Goal: Task Accomplishment & Management: Manage account settings

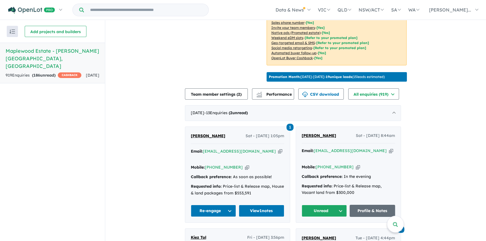
scroll to position [289, 0]
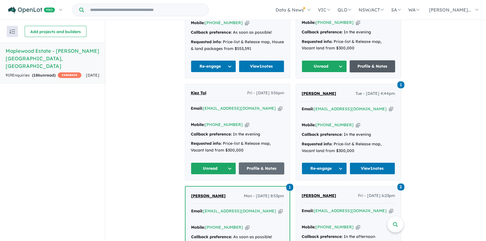
click at [366, 67] on link "Profile & Notes" at bounding box center [373, 66] width 46 height 12
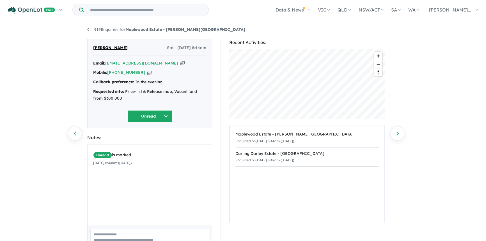
click at [147, 73] on icon "button" at bounding box center [149, 73] width 4 height 6
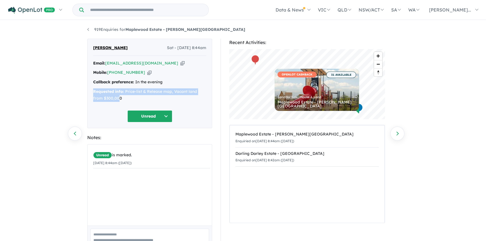
drag, startPoint x: 94, startPoint y: 91, endPoint x: 119, endPoint y: 98, distance: 26.0
click at [119, 98] on div "Requested info: Price-list & Release map, Vacant land from $300,000" at bounding box center [149, 94] width 113 height 13
click at [125, 99] on div "Requested info: Price-list & Release map, Vacant land from $300,000" at bounding box center [149, 94] width 113 height 13
drag, startPoint x: 94, startPoint y: 91, endPoint x: 123, endPoint y: 97, distance: 30.3
click at [123, 97] on div "Requested info: Price-list & Release map, Vacant land from $300,000" at bounding box center [149, 94] width 113 height 13
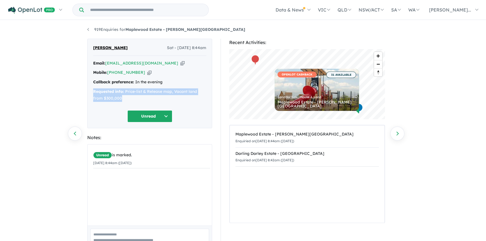
copy div "Requested info: Price-list & Release map, Vacant land from $300,000"
click at [158, 185] on div "Unread is marked. 23/08/2025 8:44am (Saturday)" at bounding box center [152, 187] width 128 height 85
click at [151, 119] on button "Unread" at bounding box center [150, 116] width 45 height 12
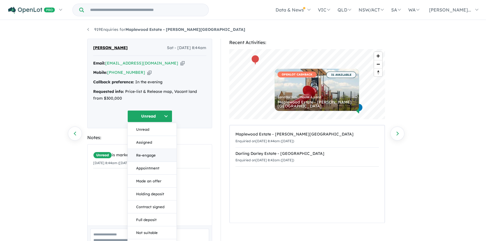
click at [149, 157] on button "Re-engage" at bounding box center [152, 155] width 49 height 13
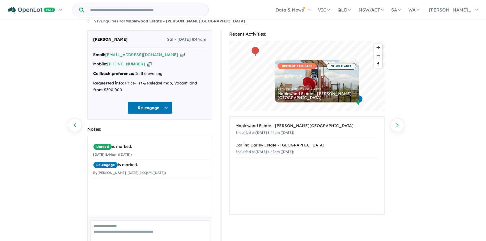
scroll to position [35, 0]
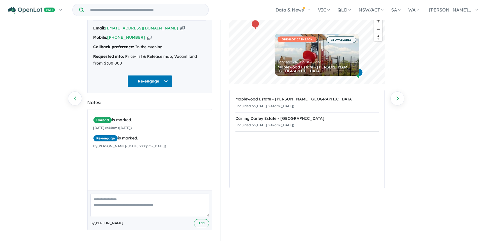
click at [111, 196] on textarea at bounding box center [149, 205] width 119 height 23
click at [112, 200] on textarea at bounding box center [149, 205] width 119 height 23
type textarea "**********"
click at [199, 221] on button "Add" at bounding box center [201, 223] width 15 height 8
click at [181, 29] on icon "button" at bounding box center [183, 28] width 4 height 6
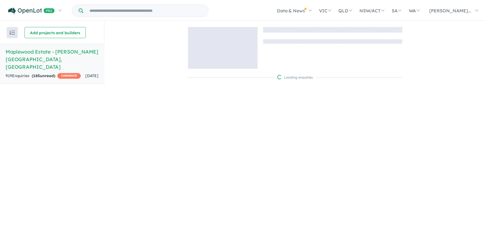
scroll to position [1, 0]
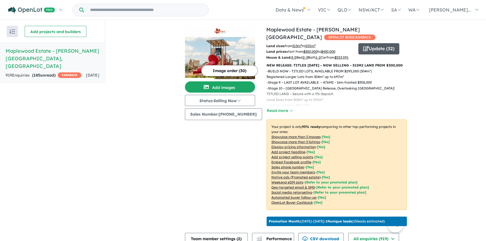
click at [371, 43] on button "Update ( 32 )" at bounding box center [379, 48] width 41 height 11
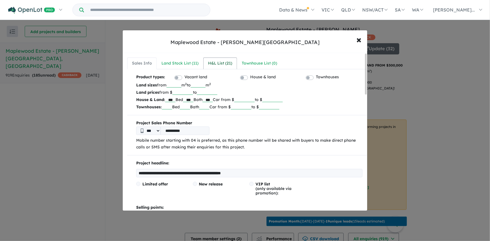
click at [222, 66] on div "H&L List ( 21 )" at bounding box center [220, 63] width 24 height 7
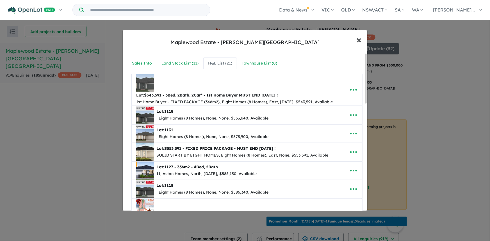
click at [359, 39] on span "×" at bounding box center [359, 39] width 5 height 12
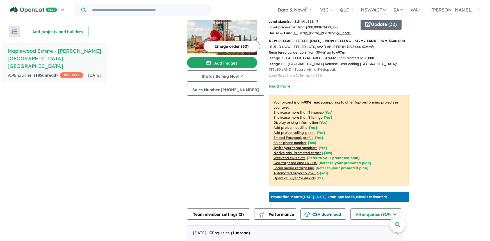
scroll to position [0, 0]
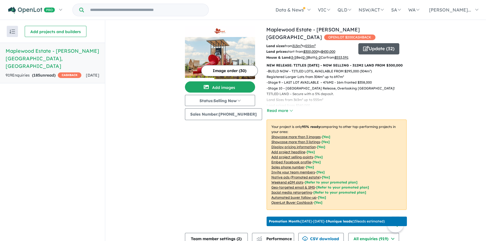
click at [378, 43] on button "Update ( 32 )" at bounding box center [379, 48] width 41 height 11
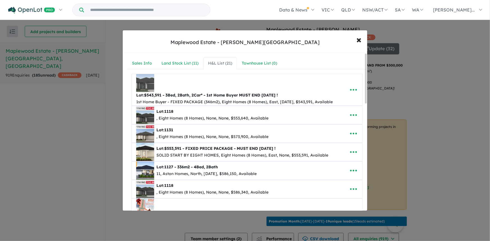
click at [220, 64] on div "H&L List ( 21 )" at bounding box center [220, 63] width 24 height 7
click at [352, 151] on icon "button" at bounding box center [353, 152] width 8 height 8
click at [335, 176] on link "Remove" at bounding box center [341, 178] width 42 height 13
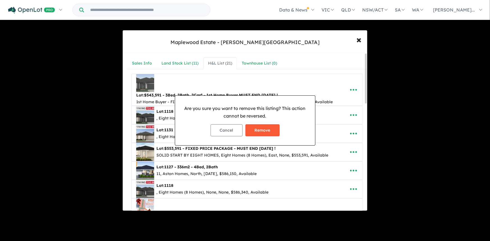
click at [264, 130] on button "Remove" at bounding box center [262, 130] width 34 height 12
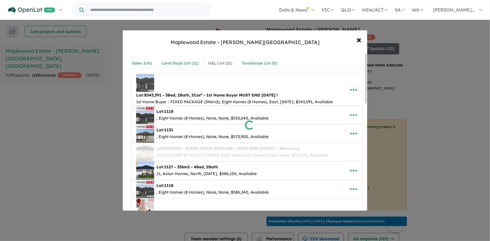
drag, startPoint x: 366, startPoint y: 98, endPoint x: 343, endPoint y: 134, distance: 43.2
click at [343, 134] on div at bounding box center [245, 120] width 490 height 241
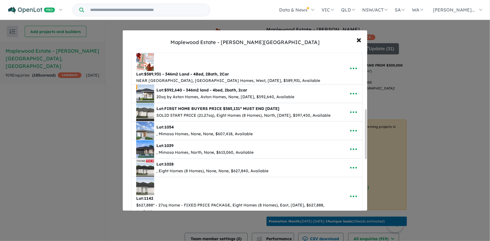
scroll to position [289, 0]
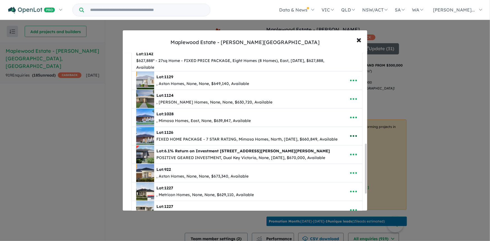
click at [352, 135] on icon "button" at bounding box center [353, 136] width 7 height 2
click at [331, 156] on link "Remove" at bounding box center [341, 162] width 42 height 13
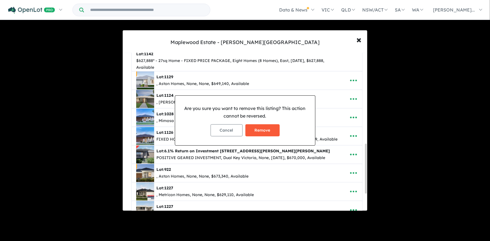
click at [260, 132] on button "Remove" at bounding box center [262, 130] width 34 height 12
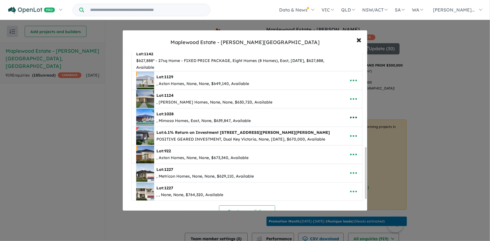
click at [351, 113] on icon "button" at bounding box center [353, 117] width 8 height 8
click at [333, 138] on link "Remove" at bounding box center [341, 144] width 42 height 13
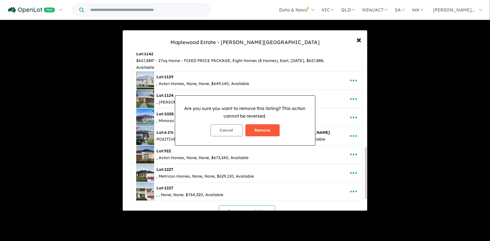
click at [262, 131] on button "Remove" at bounding box center [262, 130] width 34 height 12
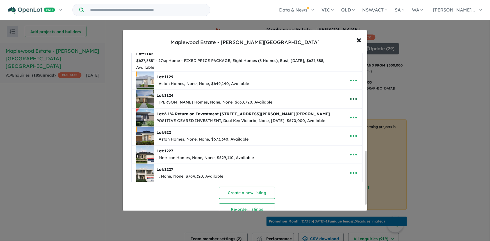
click at [351, 95] on icon "button" at bounding box center [353, 99] width 8 height 8
click at [331, 119] on link "Remove" at bounding box center [341, 125] width 42 height 13
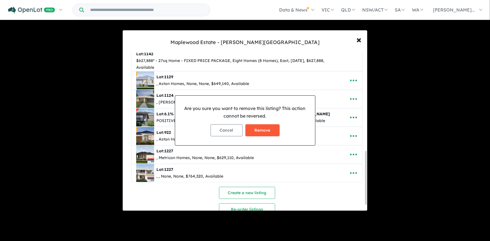
click at [263, 129] on button "Remove" at bounding box center [262, 130] width 34 height 12
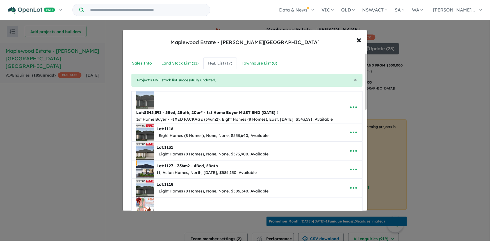
scroll to position [145, 0]
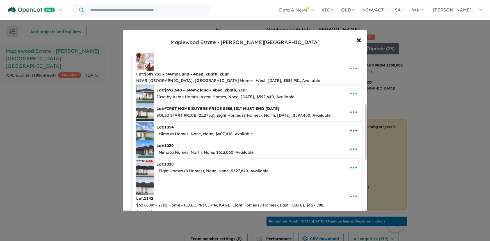
click at [351, 127] on icon "button" at bounding box center [353, 131] width 8 height 8
click at [336, 151] on link "Remove" at bounding box center [341, 157] width 42 height 13
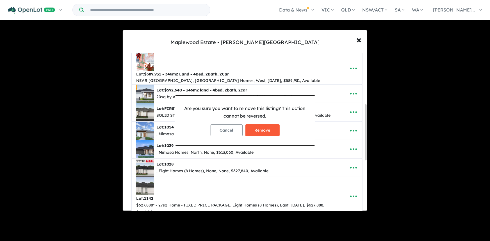
click at [263, 129] on button "Remove" at bounding box center [262, 130] width 34 height 12
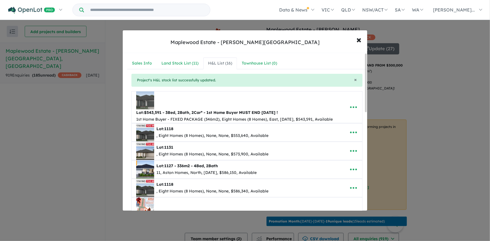
scroll to position [144, 0]
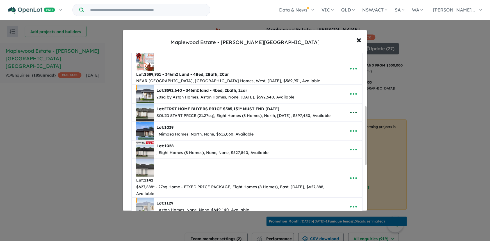
click at [349, 108] on icon "button" at bounding box center [353, 112] width 8 height 8
click at [331, 133] on link "Remove" at bounding box center [341, 139] width 42 height 13
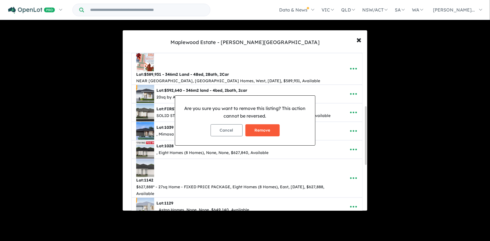
click at [267, 129] on button "Remove" at bounding box center [262, 130] width 34 height 12
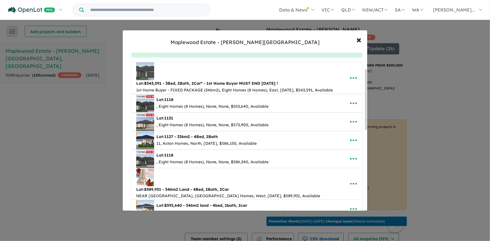
scroll to position [28, 0]
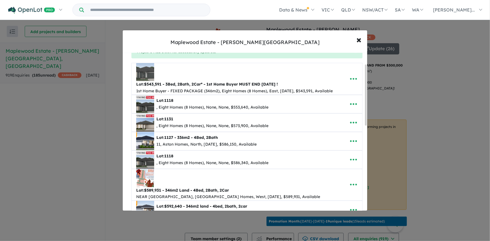
drag, startPoint x: 365, startPoint y: 111, endPoint x: 366, endPoint y: 67, distance: 44.4
click at [366, 67] on div at bounding box center [366, 95] width 2 height 61
click at [354, 78] on icon "button" at bounding box center [353, 79] width 8 height 8
click at [336, 104] on link "Remove" at bounding box center [341, 105] width 42 height 13
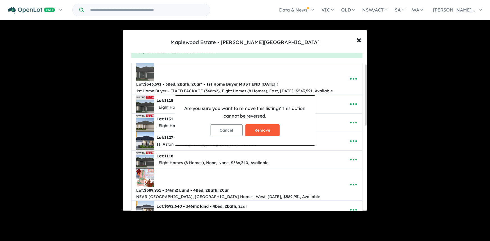
click at [264, 132] on button "Remove" at bounding box center [262, 130] width 34 height 12
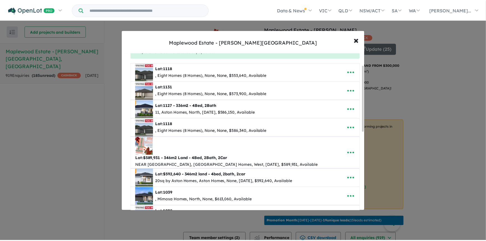
scroll to position [0, 0]
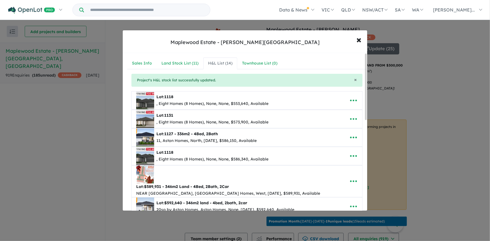
click at [429, 124] on div "**********" at bounding box center [245, 120] width 490 height 241
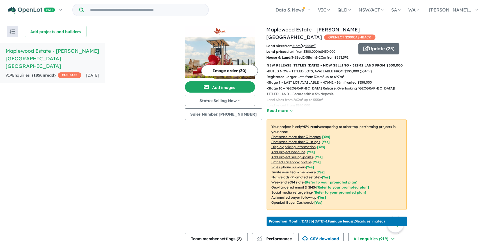
scroll to position [85, 0]
